Goal: Transaction & Acquisition: Purchase product/service

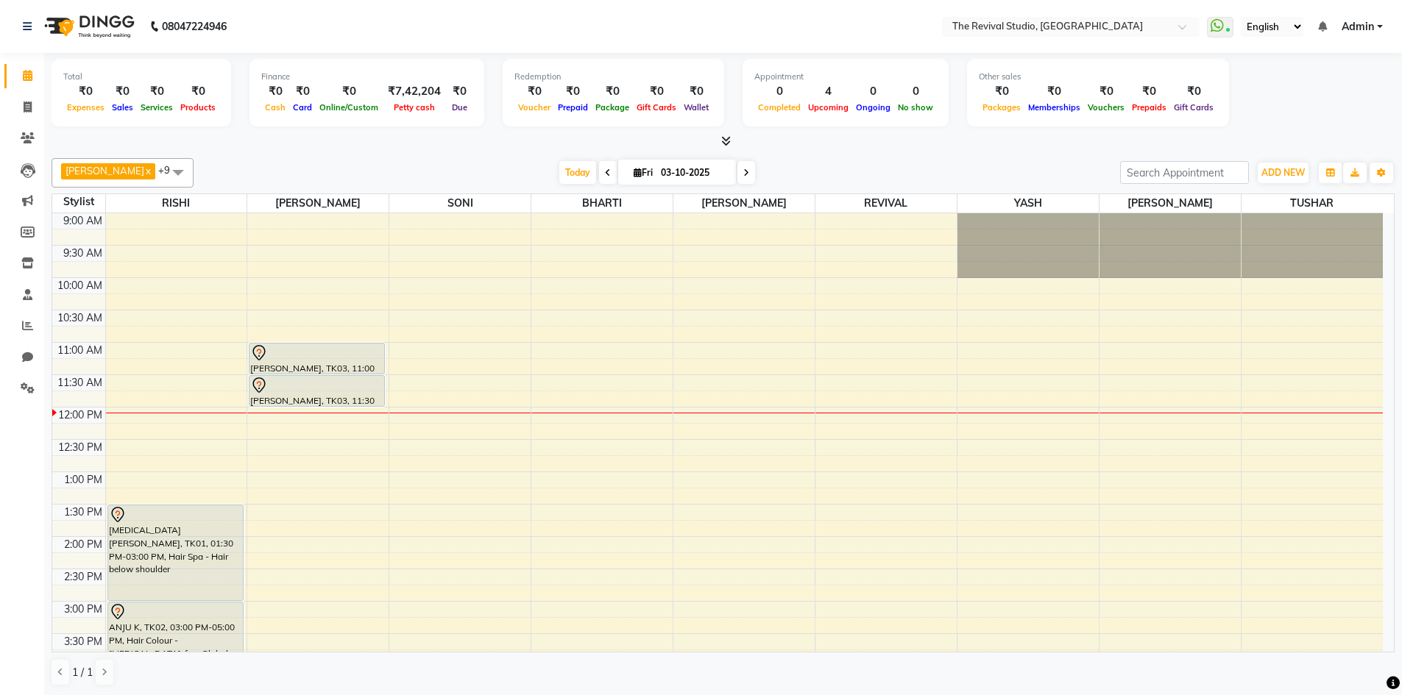
click at [1243, 138] on div at bounding box center [723, 141] width 1343 height 15
click at [24, 106] on icon at bounding box center [28, 107] width 8 height 11
select select "7991"
select select "service"
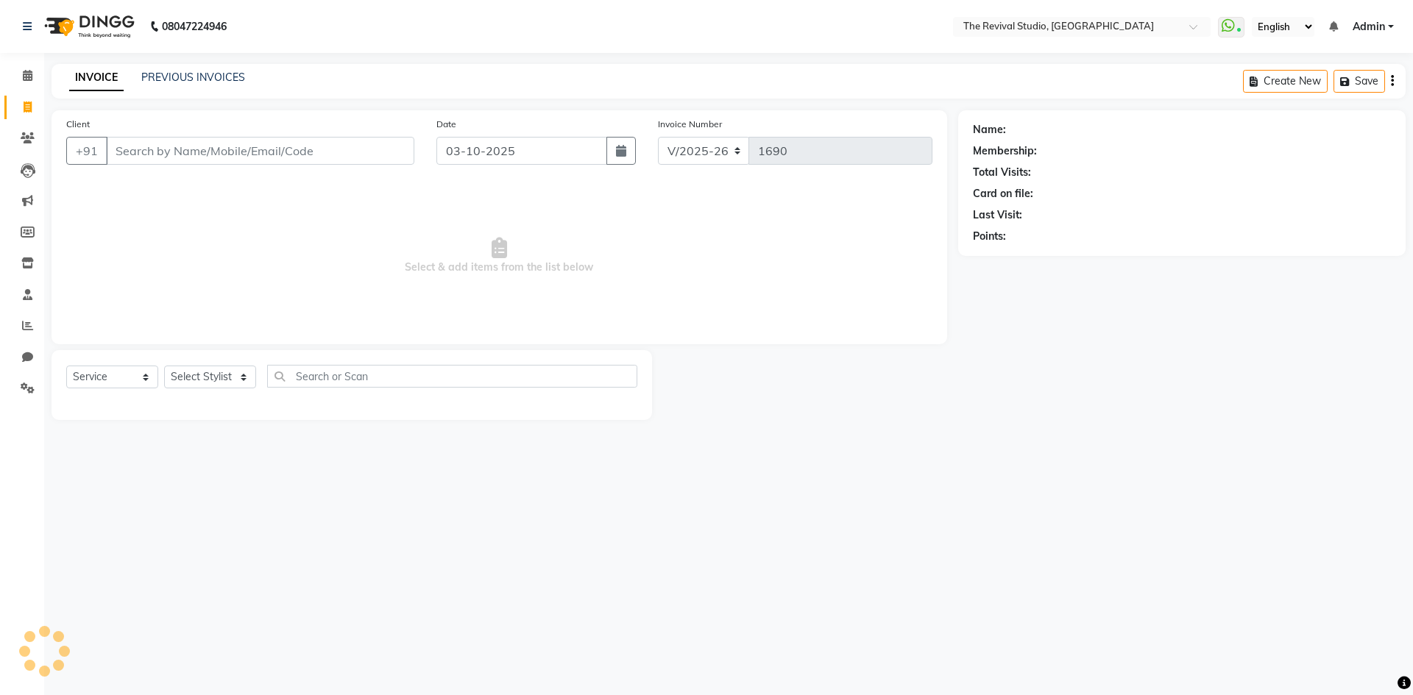
click at [236, 151] on input "Client" at bounding box center [260, 151] width 308 height 28
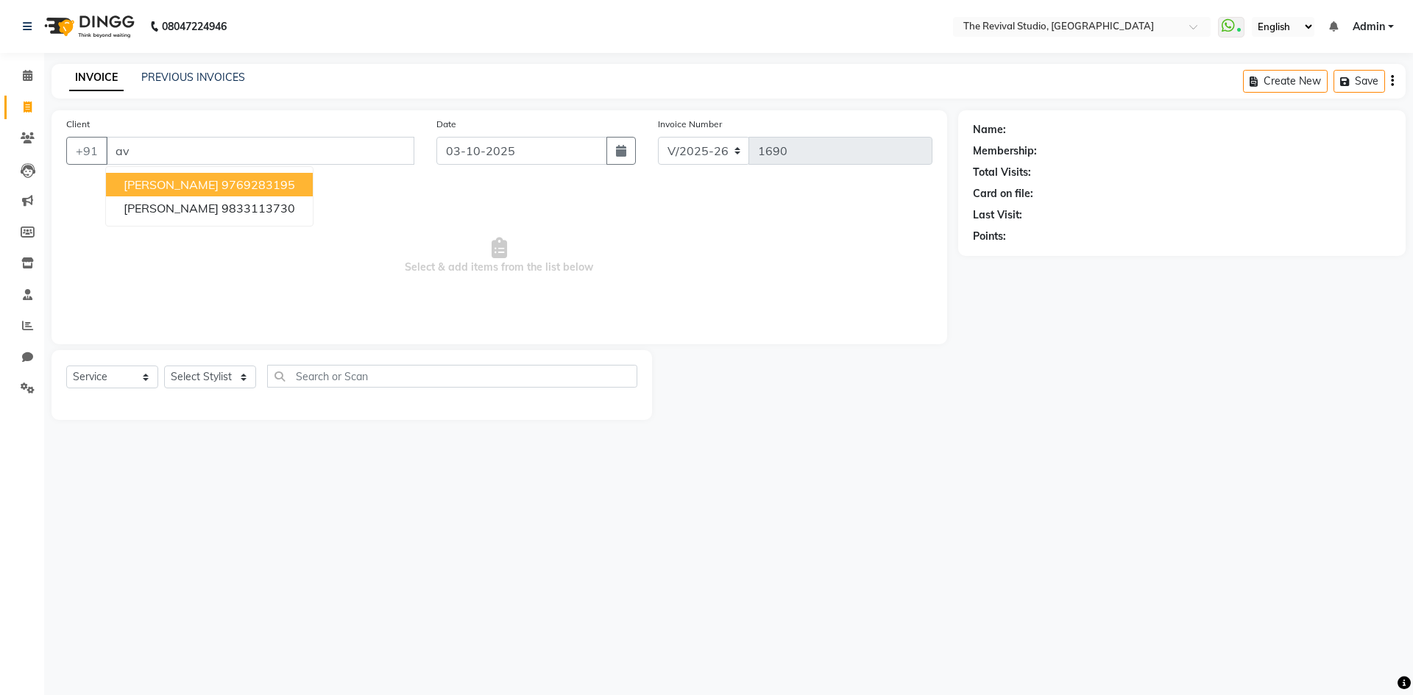
type input "a"
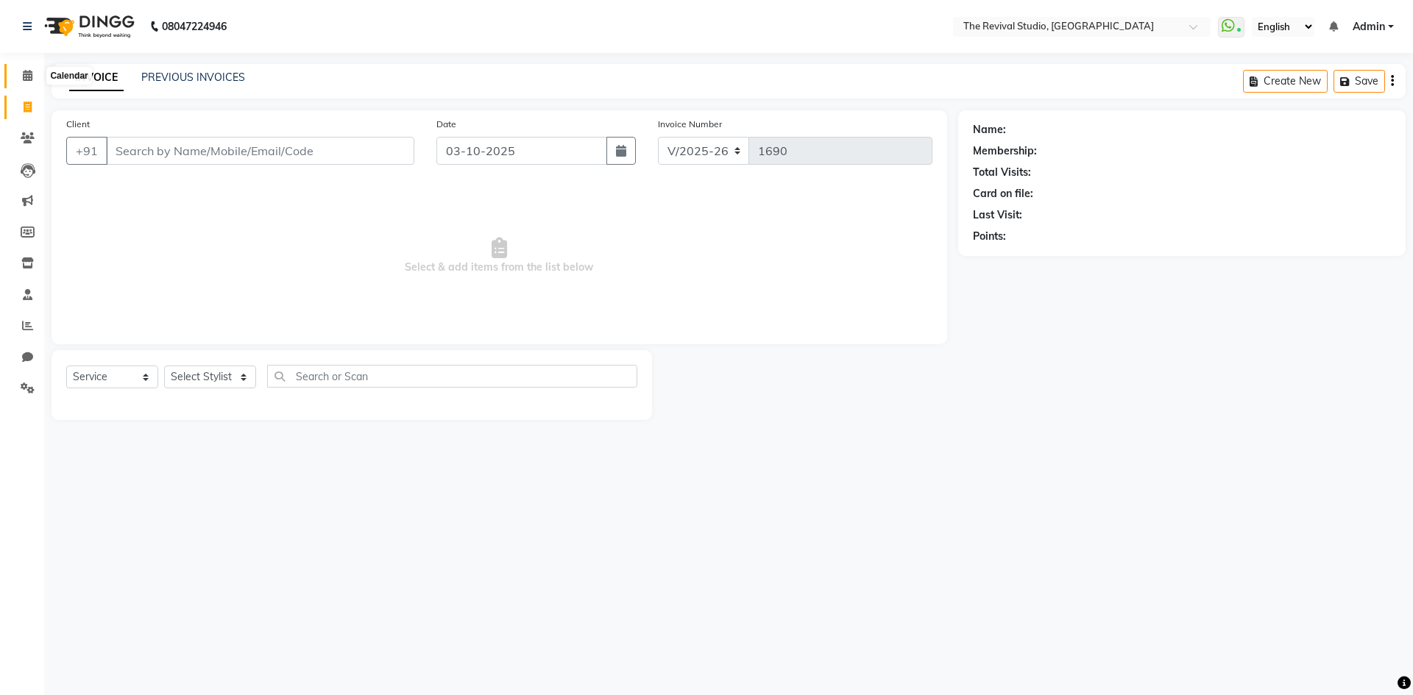
click at [26, 71] on icon at bounding box center [28, 75] width 10 height 11
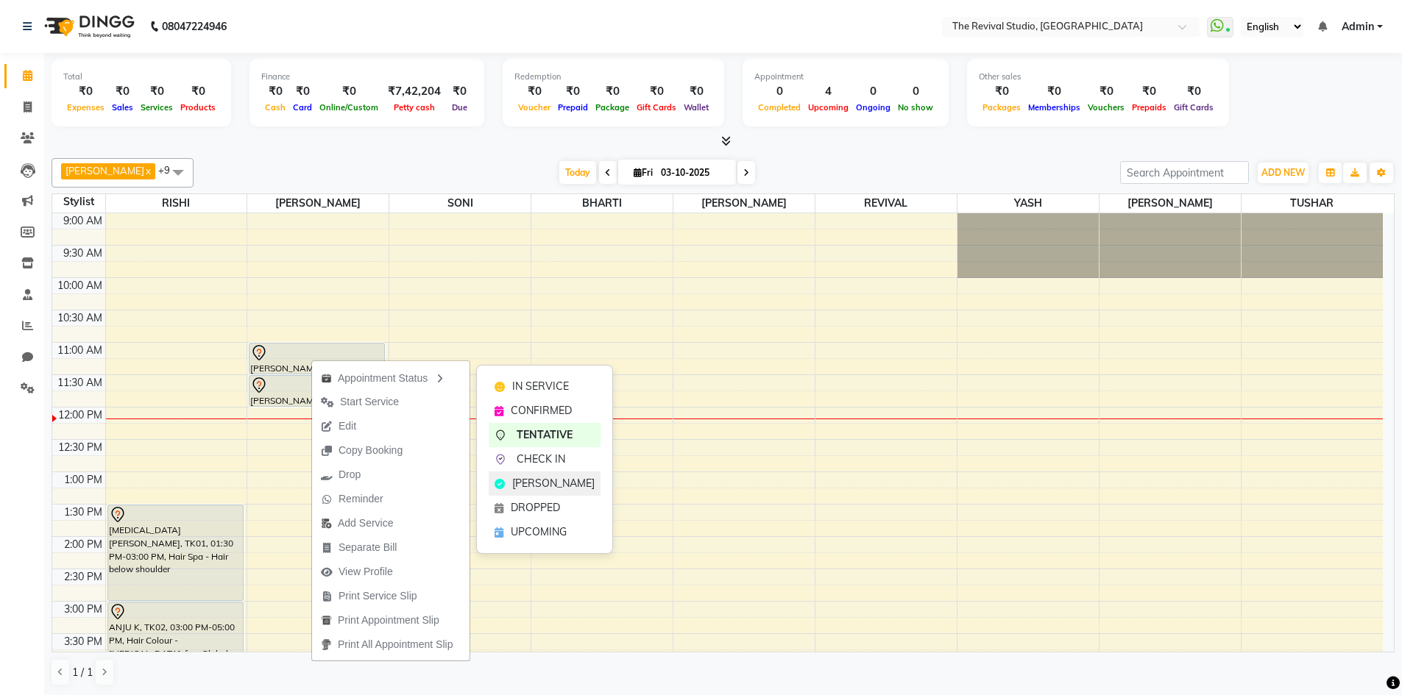
click at [544, 483] on span "[PERSON_NAME]" at bounding box center [553, 483] width 82 height 15
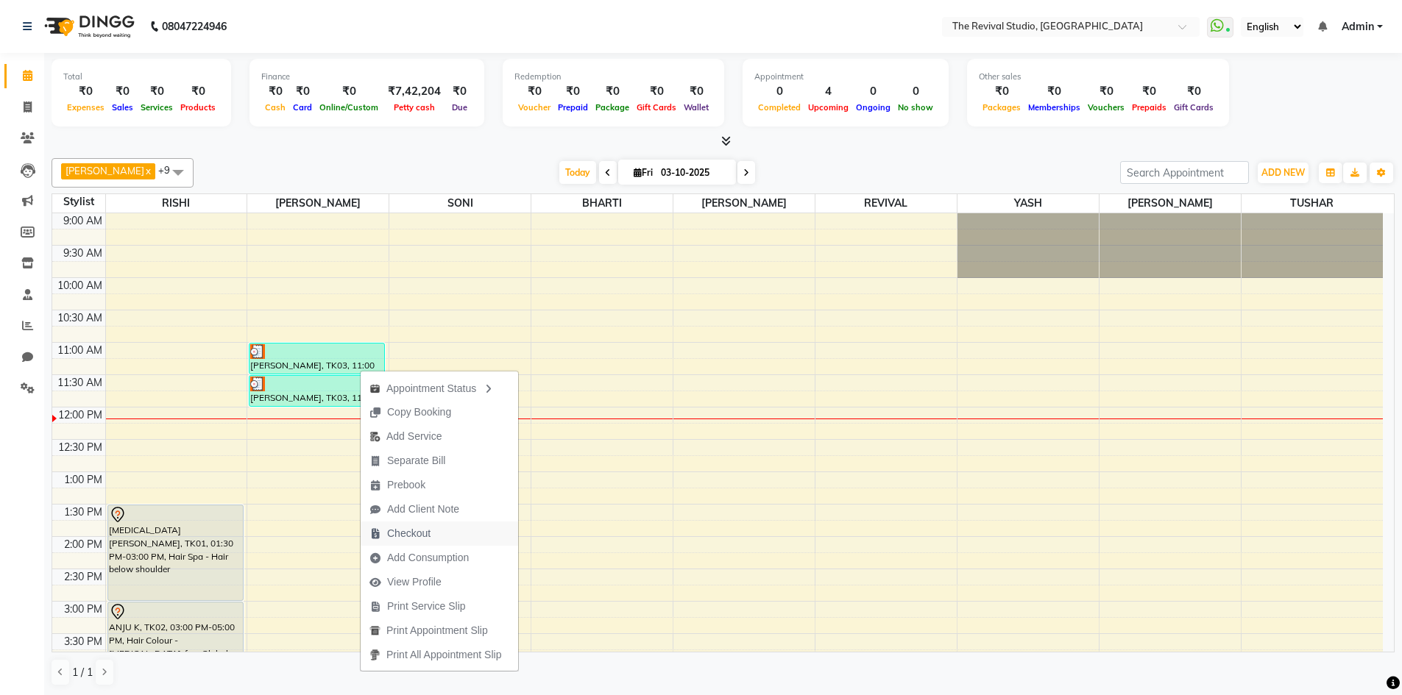
click at [411, 527] on span "Checkout" at bounding box center [408, 533] width 43 height 15
select select "service"
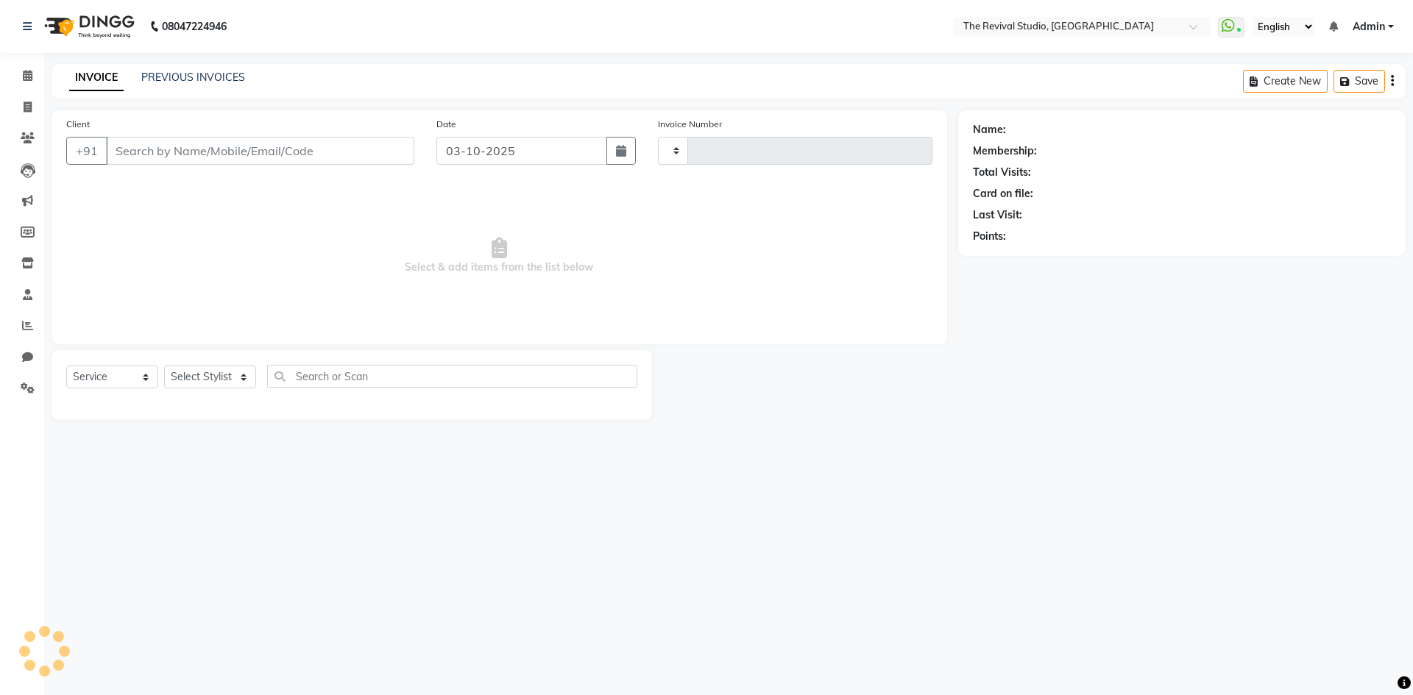
type input "1690"
select select "7991"
type input "8850352462"
select select "76730"
select select "1: Object"
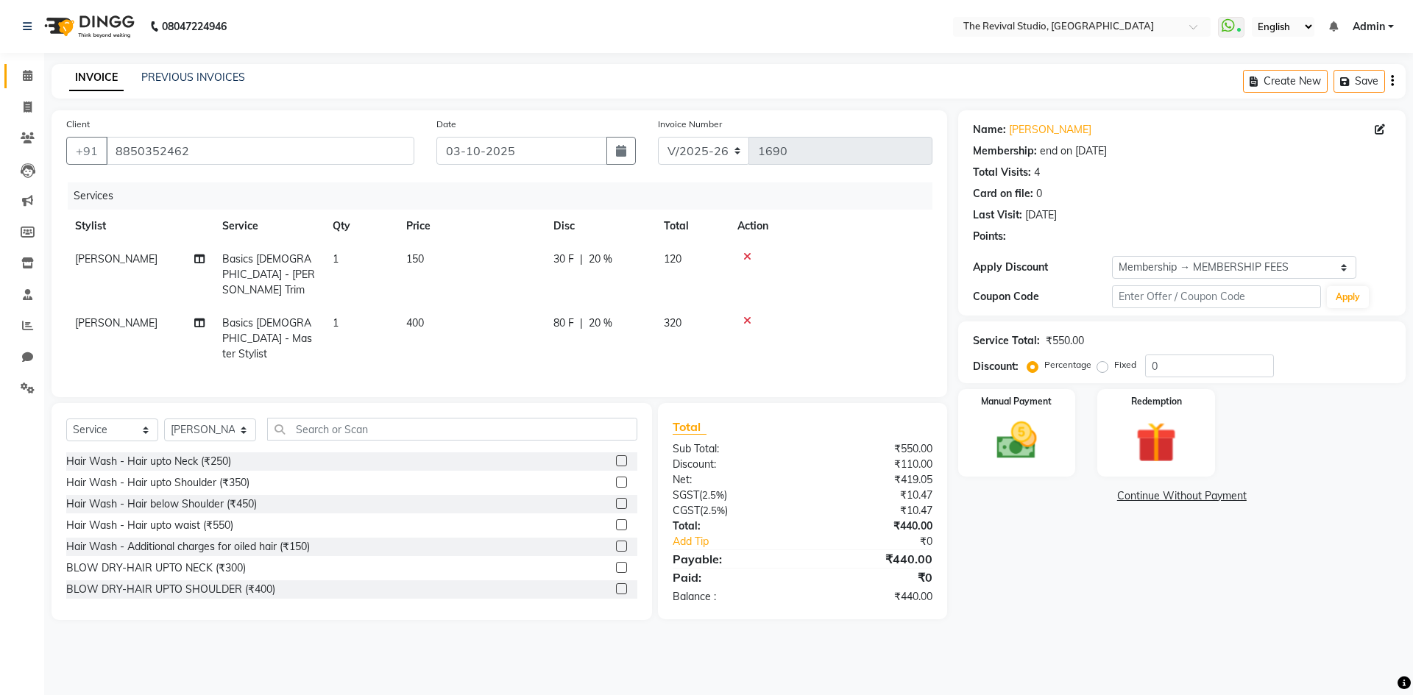
type input "20"
click at [1060, 448] on div "Manual Payment" at bounding box center [1016, 433] width 122 height 91
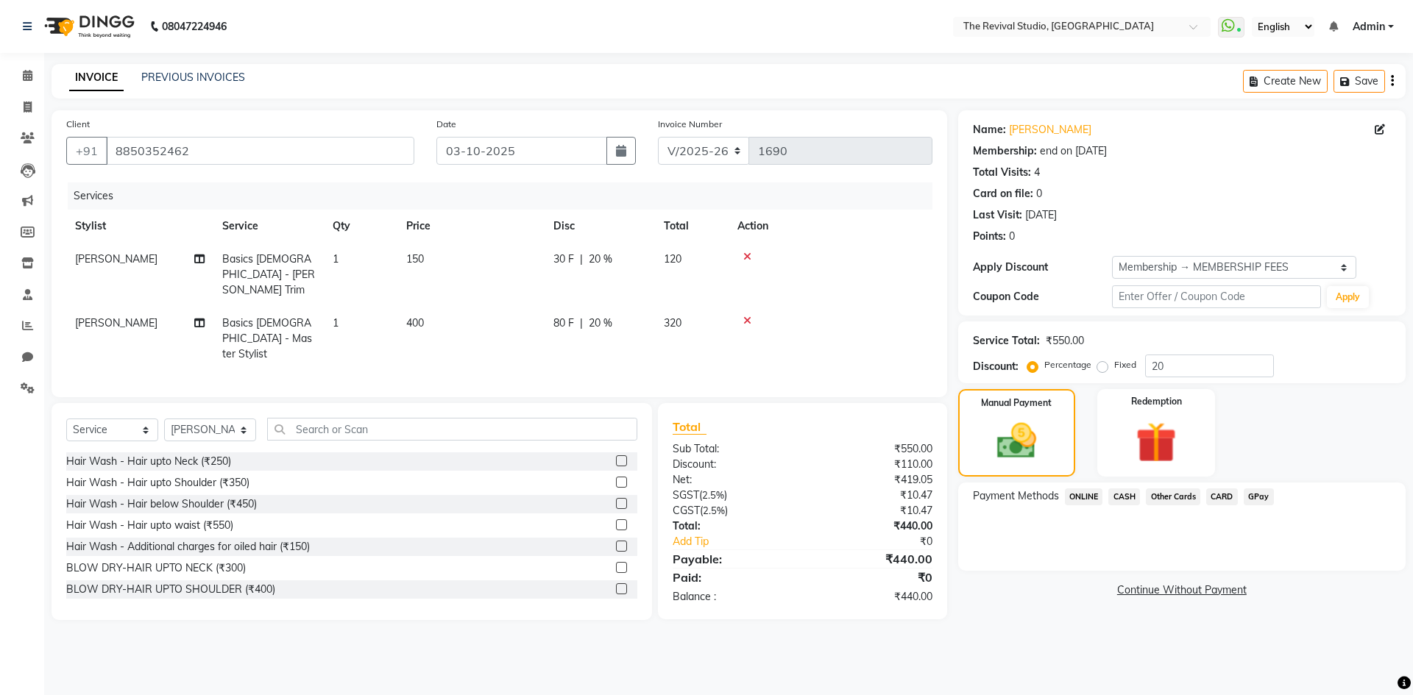
click at [1262, 502] on span "GPay" at bounding box center [1259, 497] width 30 height 17
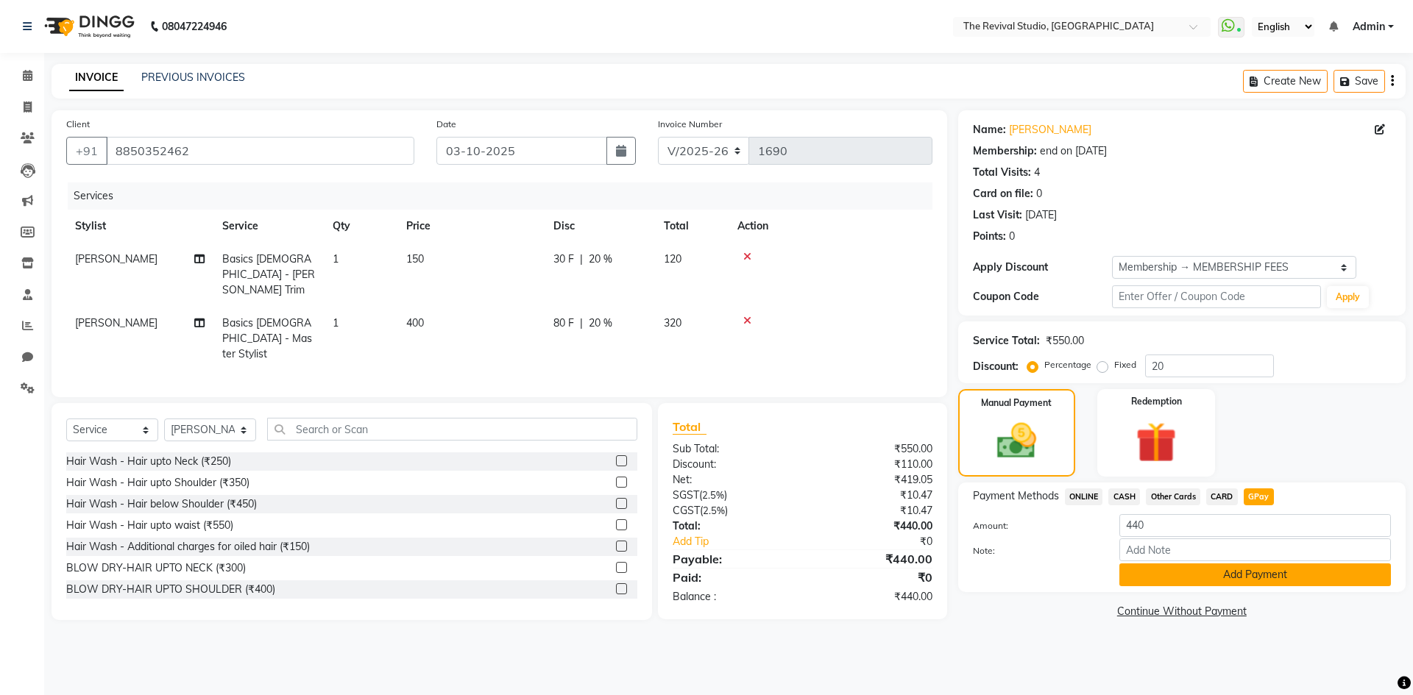
click at [1260, 566] on button "Add Payment" at bounding box center [1255, 575] width 272 height 23
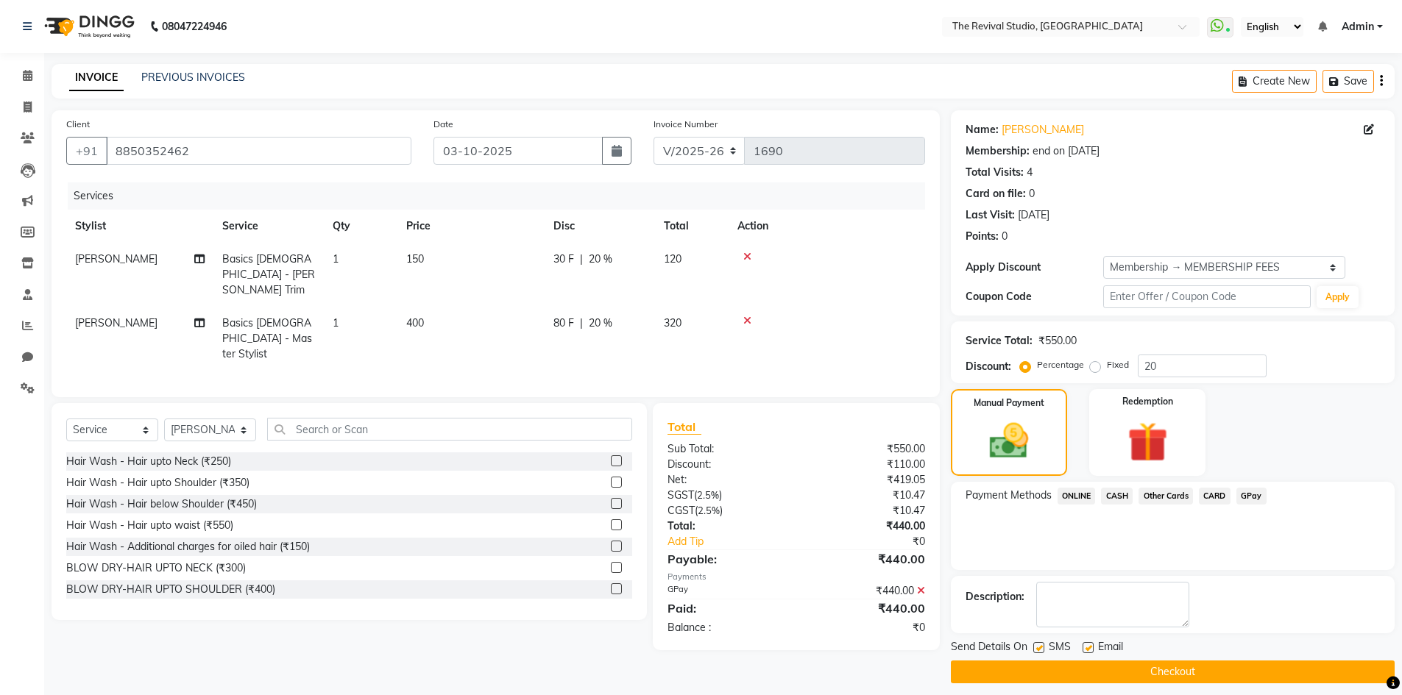
click at [1145, 674] on button "Checkout" at bounding box center [1173, 672] width 444 height 23
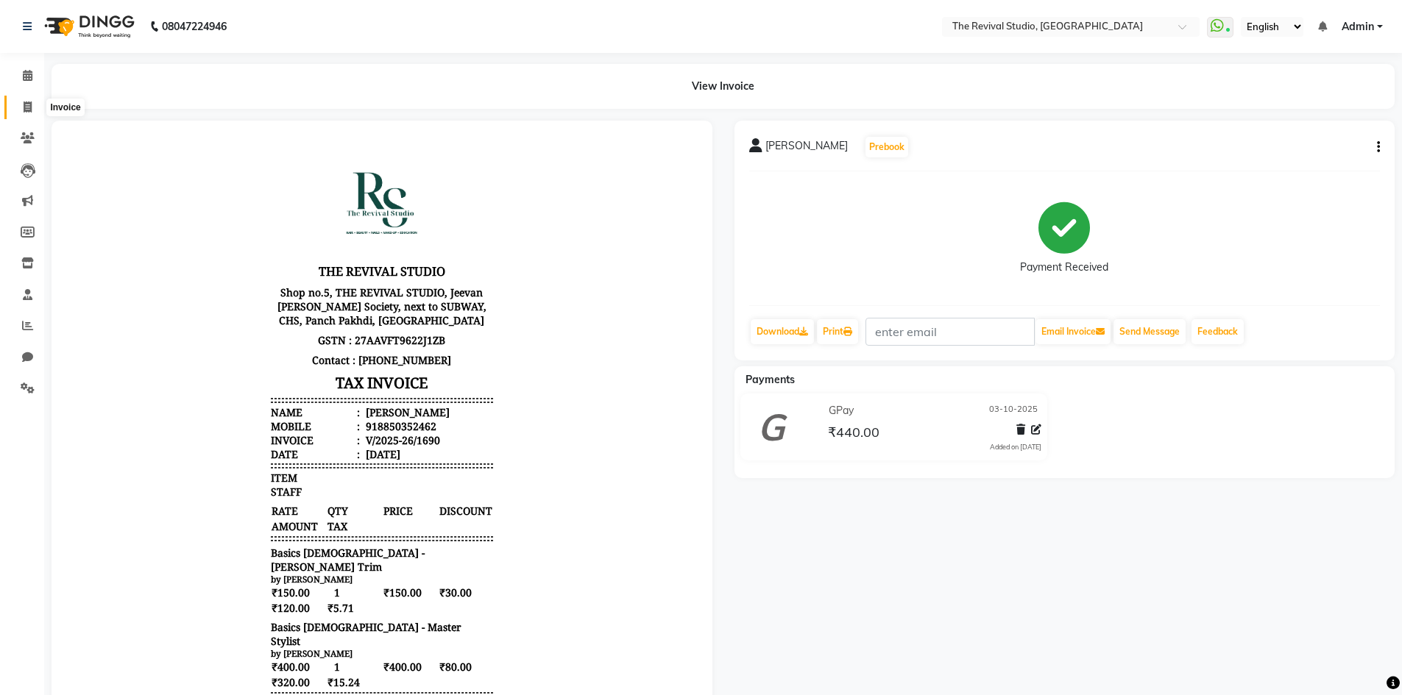
click at [28, 104] on icon at bounding box center [28, 107] width 8 height 11
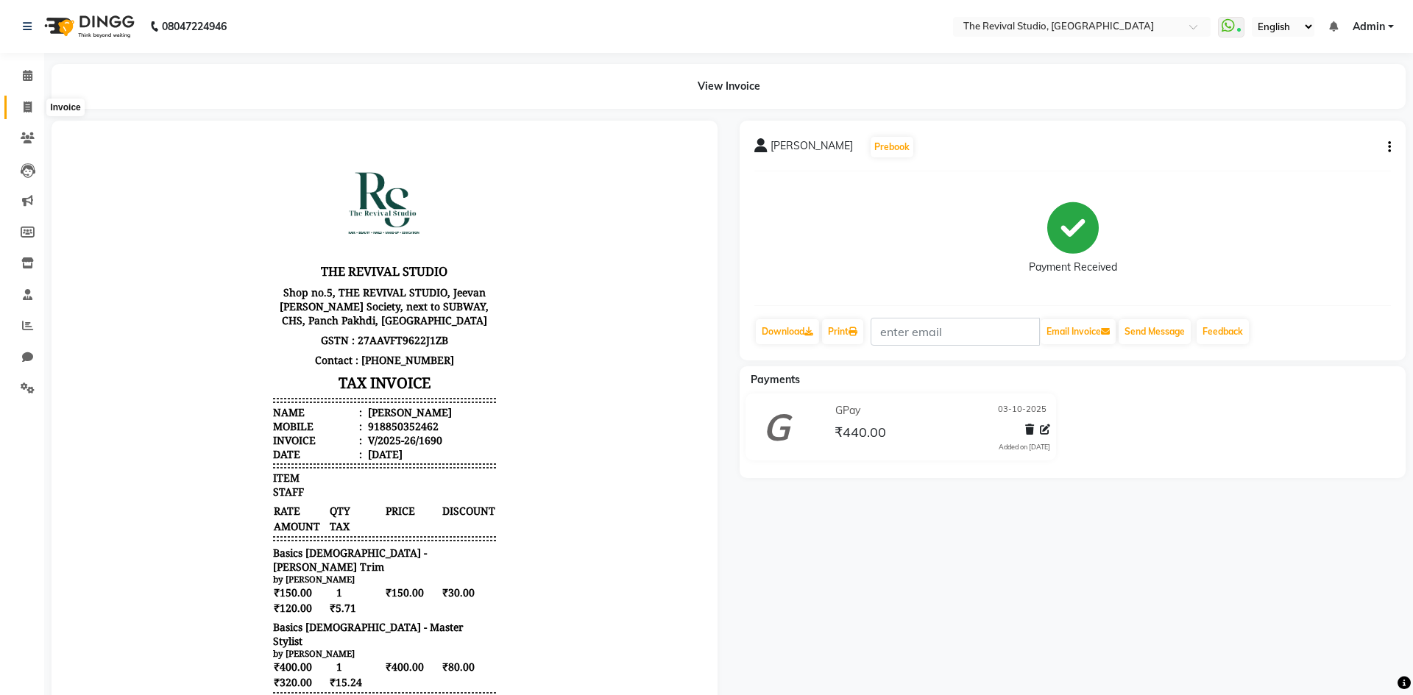
select select "service"
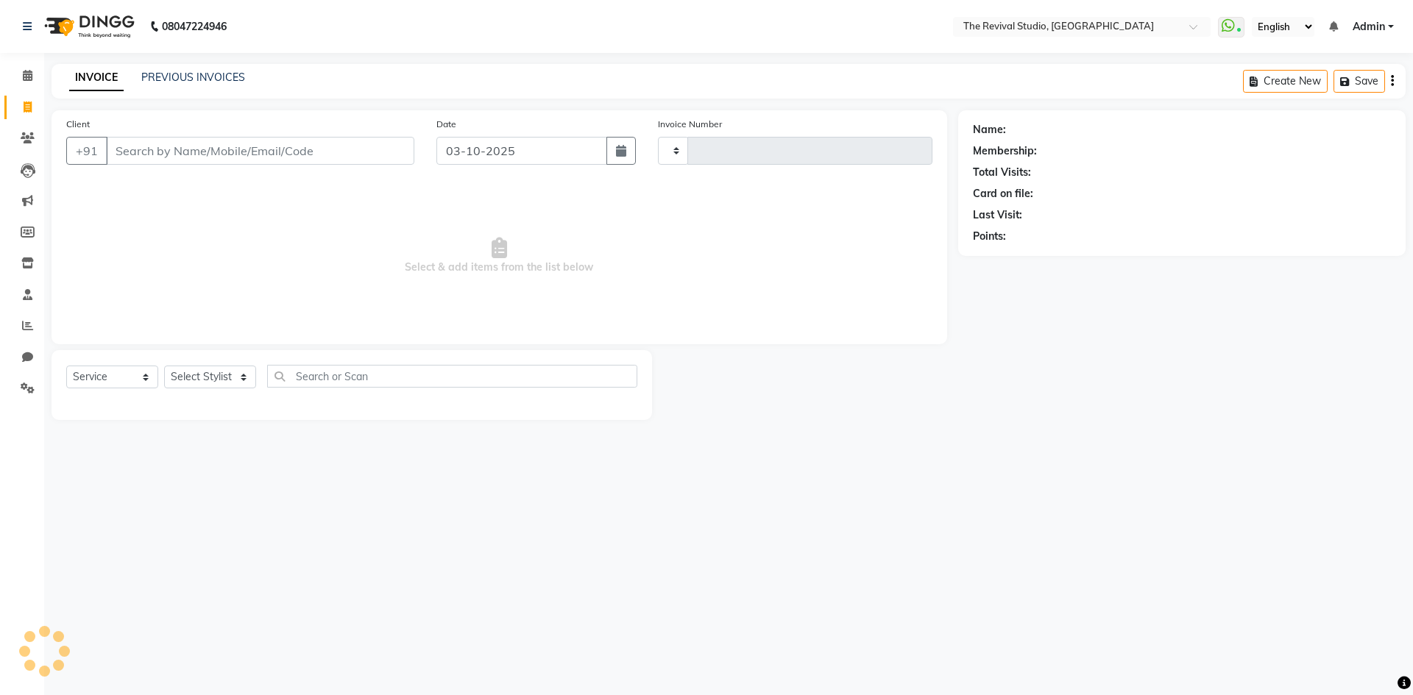
type input "1691"
select select "7991"
click at [26, 77] on icon at bounding box center [28, 75] width 10 height 11
